Goal: Task Accomplishment & Management: Use online tool/utility

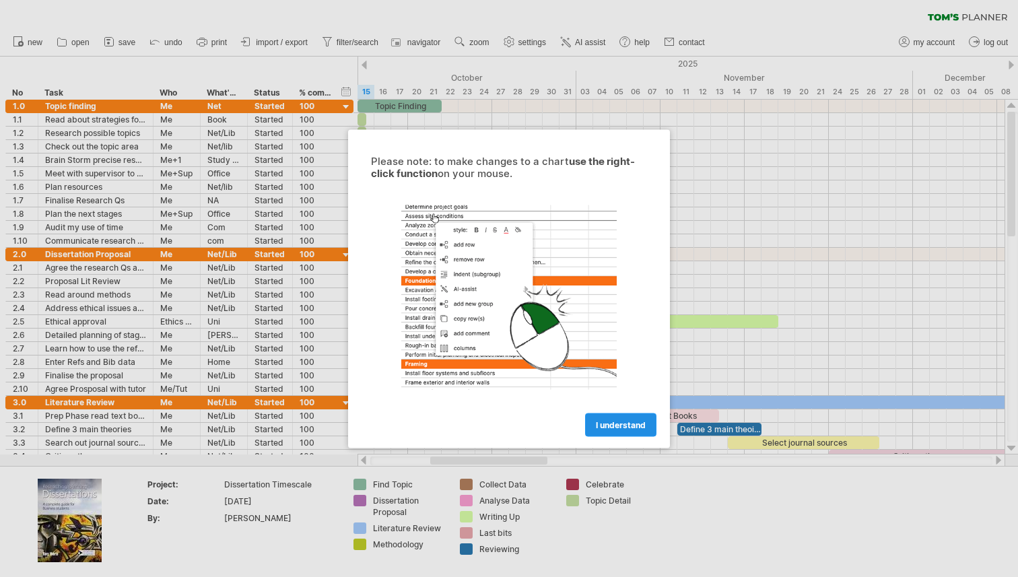
click at [600, 425] on span "I understand" at bounding box center [621, 424] width 50 height 10
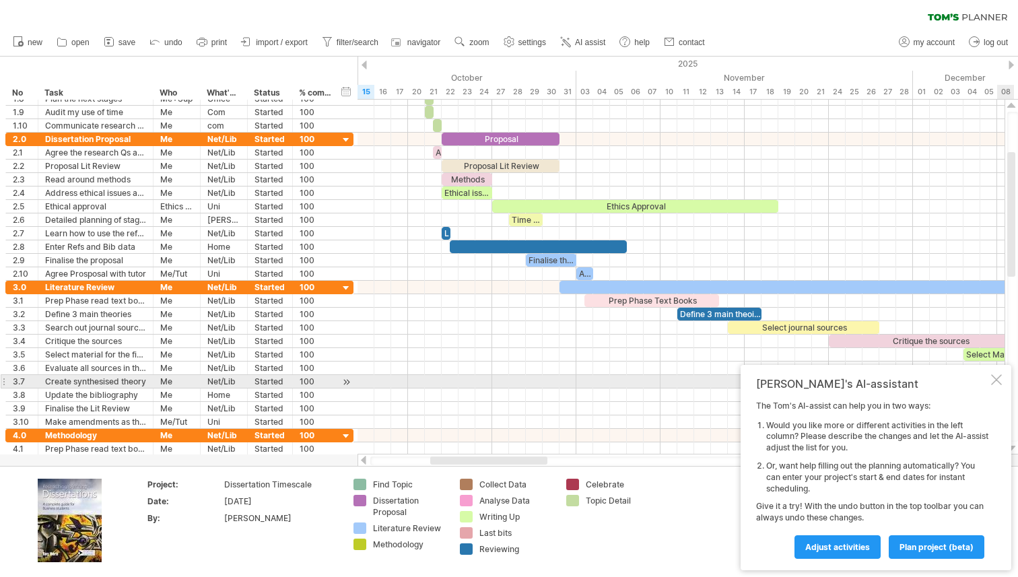
click at [996, 386] on div "[PERSON_NAME]'s AI-assistant The [PERSON_NAME]'s AI-assist can help you in two …" at bounding box center [875, 467] width 271 height 205
click at [995, 380] on div at bounding box center [996, 379] width 11 height 11
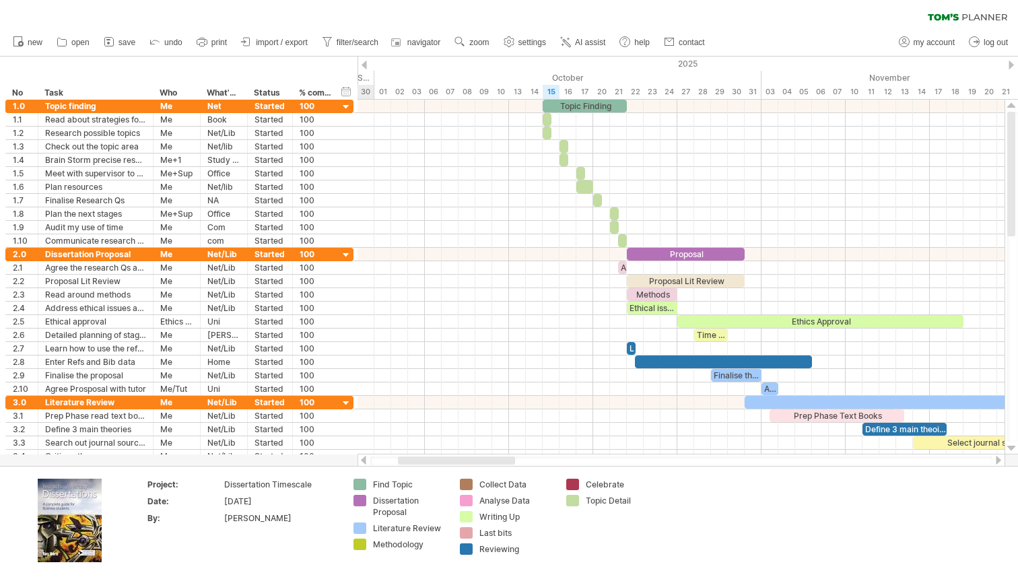
drag, startPoint x: 452, startPoint y: 461, endPoint x: 410, endPoint y: 459, distance: 42.4
click at [410, 460] on div at bounding box center [456, 460] width 117 height 8
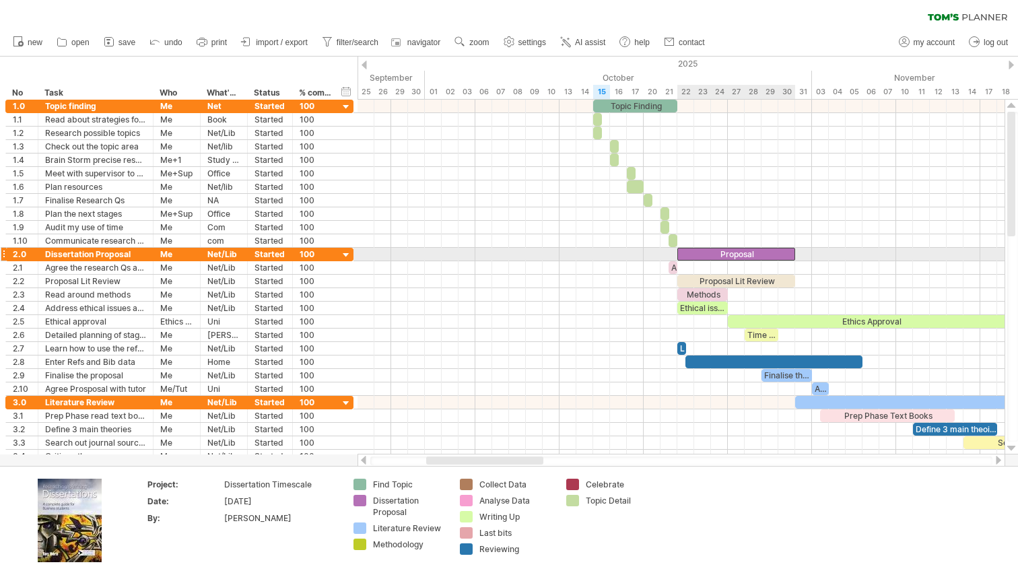
click at [732, 256] on div "Proposal" at bounding box center [736, 254] width 118 height 13
click at [752, 258] on div "********" at bounding box center [736, 254] width 118 height 13
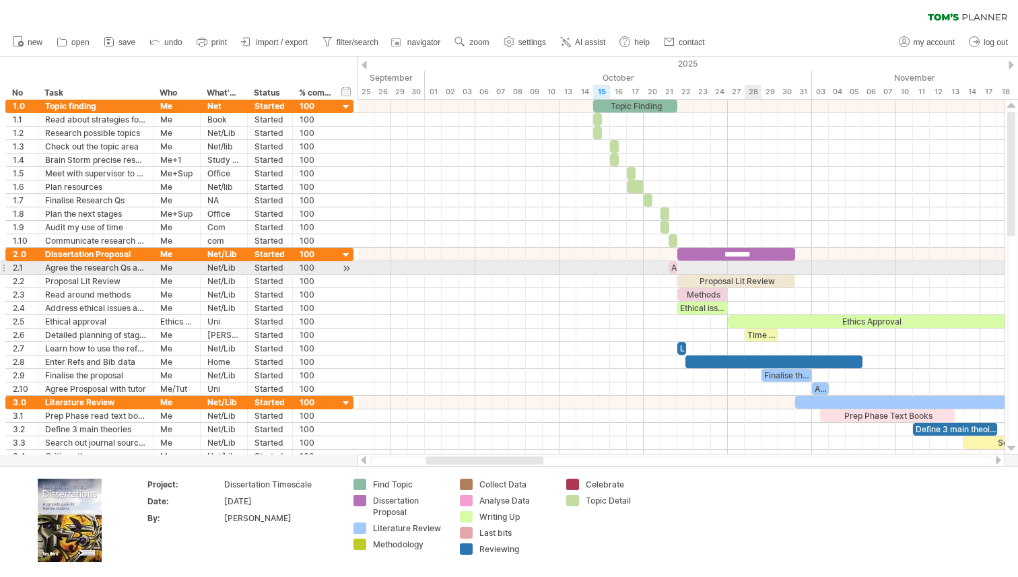
click at [746, 273] on div at bounding box center [680, 267] width 647 height 13
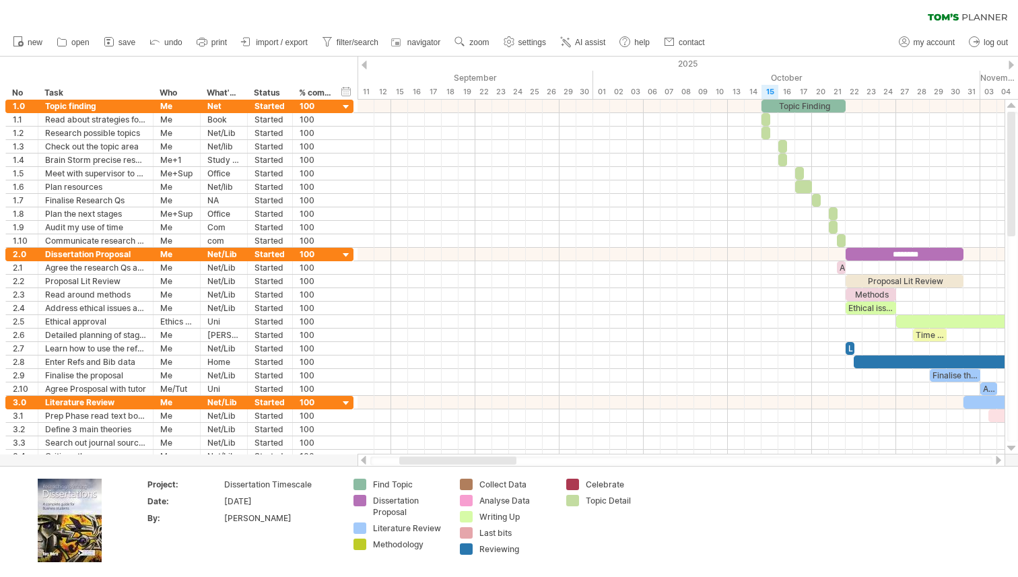
drag, startPoint x: 514, startPoint y: 463, endPoint x: 487, endPoint y: 456, distance: 27.7
click at [487, 456] on div at bounding box center [457, 460] width 117 height 8
click at [114, 38] on icon at bounding box center [108, 41] width 13 height 13
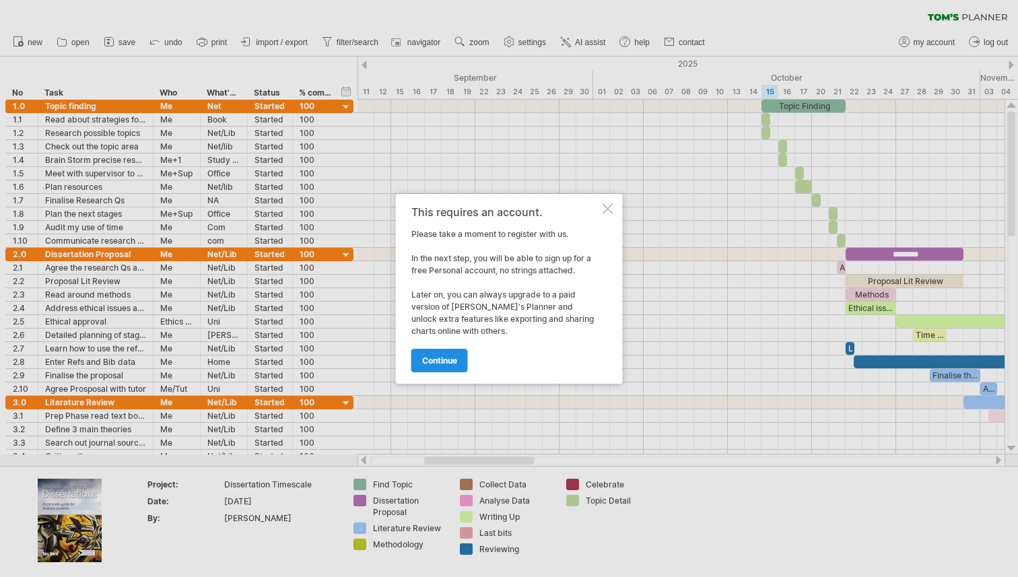
click at [446, 365] on link "continue" at bounding box center [439, 361] width 57 height 24
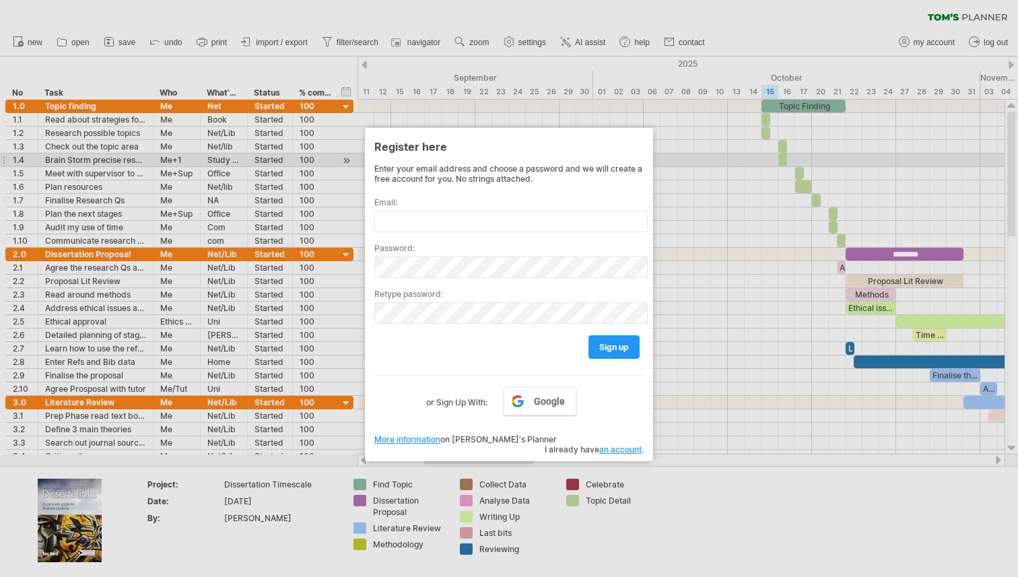
click at [664, 158] on div at bounding box center [509, 288] width 1018 height 577
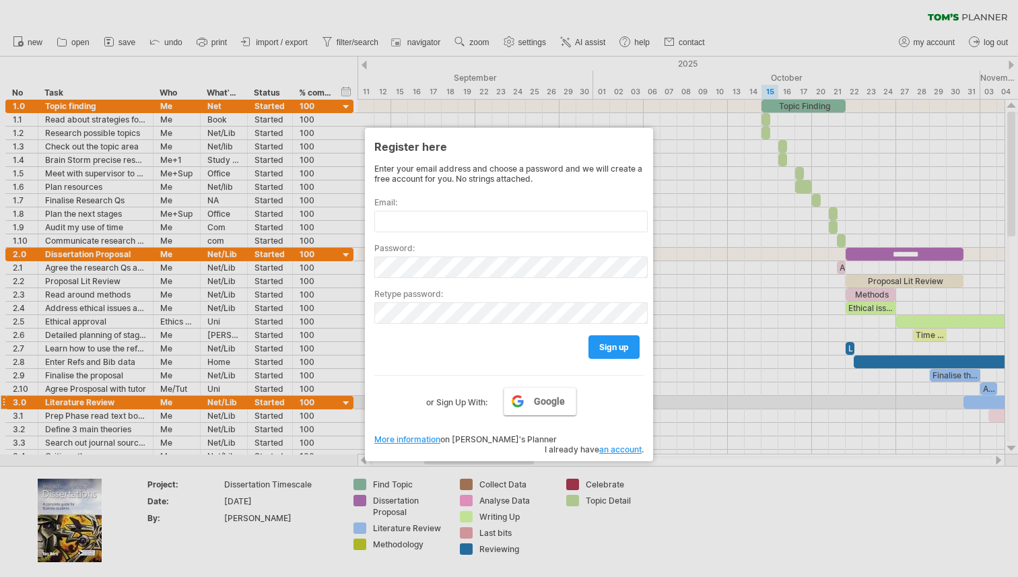
click at [526, 407] on link "Google" at bounding box center [539, 401] width 73 height 28
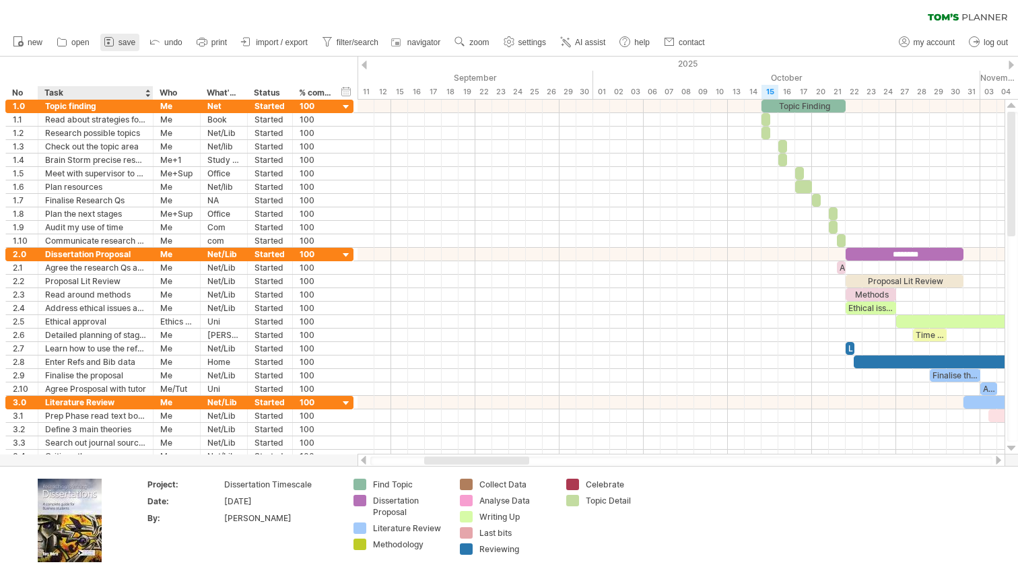
click at [125, 48] on link "save" at bounding box center [119, 42] width 39 height 17
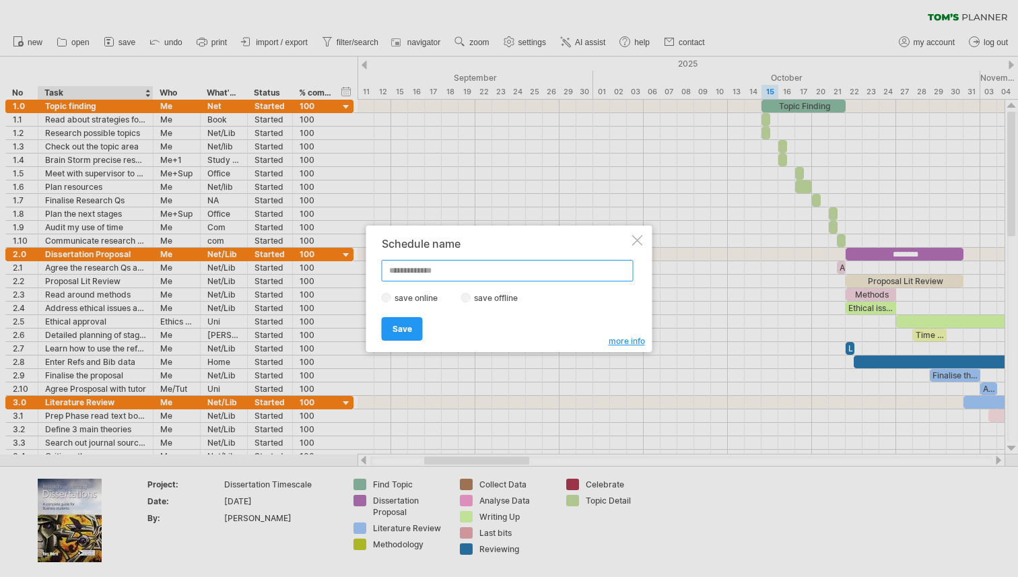
click at [438, 270] on input "text" at bounding box center [508, 271] width 252 height 22
click at [393, 188] on div at bounding box center [509, 288] width 1018 height 577
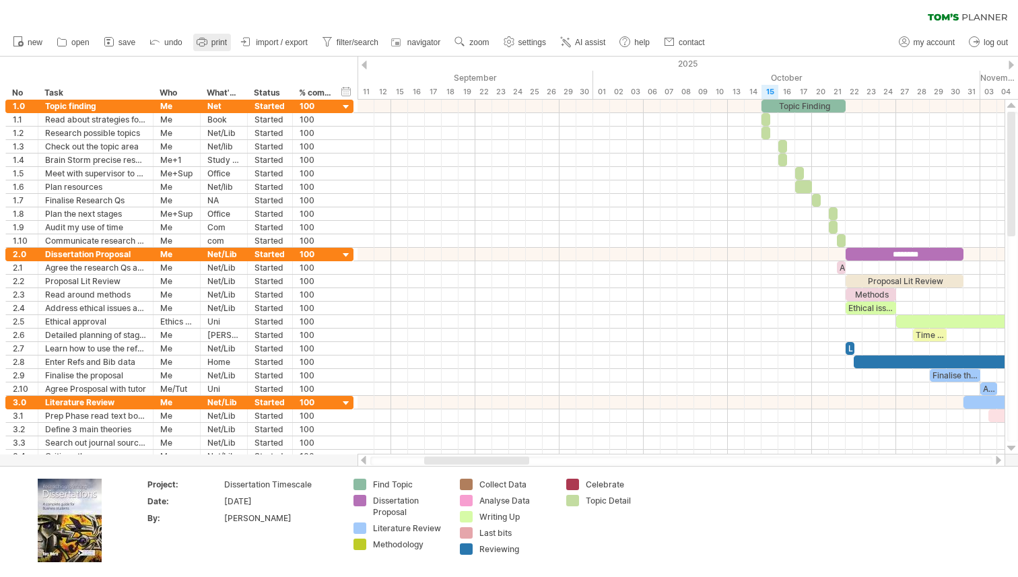
click at [212, 42] on span "print" at bounding box center [218, 42] width 15 height 9
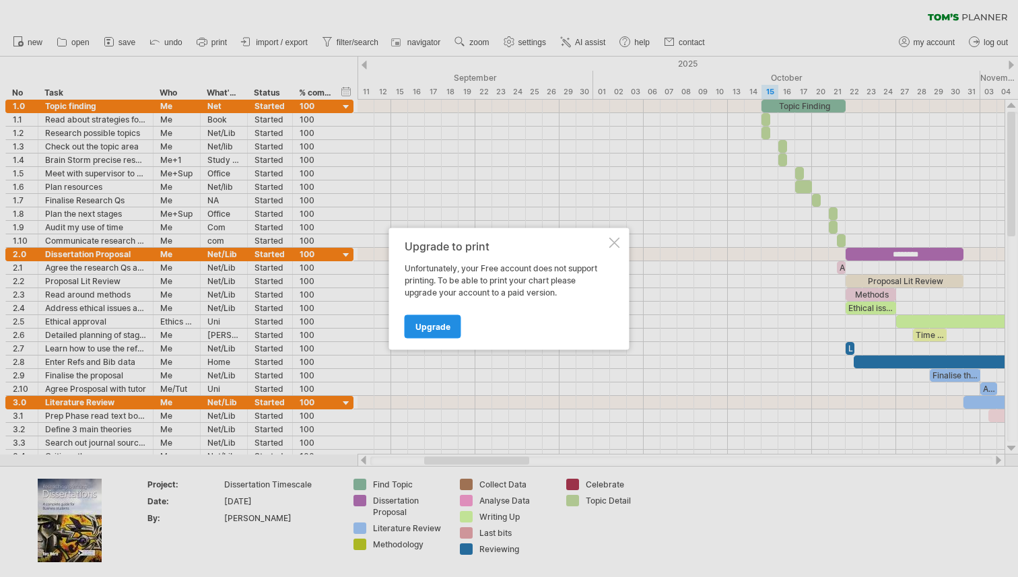
click at [448, 329] on span "Upgrade" at bounding box center [432, 326] width 35 height 10
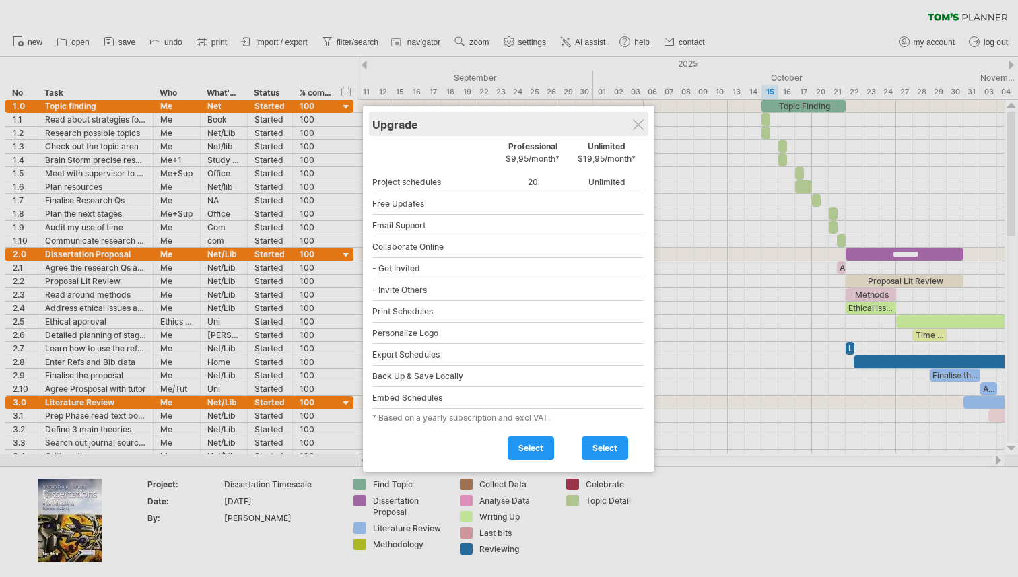
click at [633, 117] on div "Upgrade" at bounding box center [508, 124] width 273 height 24
